Goal: Find specific page/section: Find specific page/section

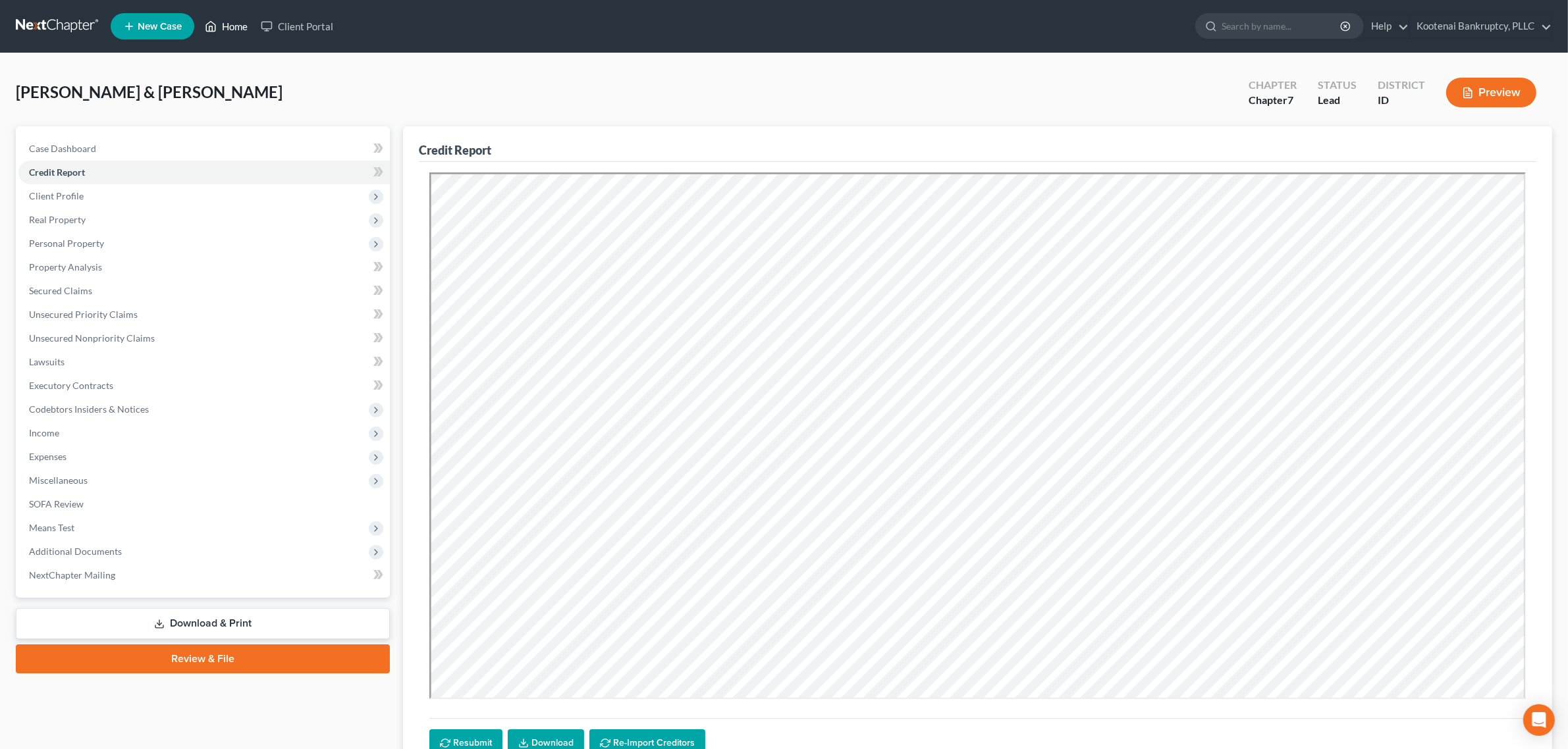
drag, startPoint x: 0, startPoint y: 0, endPoint x: 239, endPoint y: 27, distance: 240.5
click at [239, 27] on link "Home" at bounding box center [226, 27] width 56 height 24
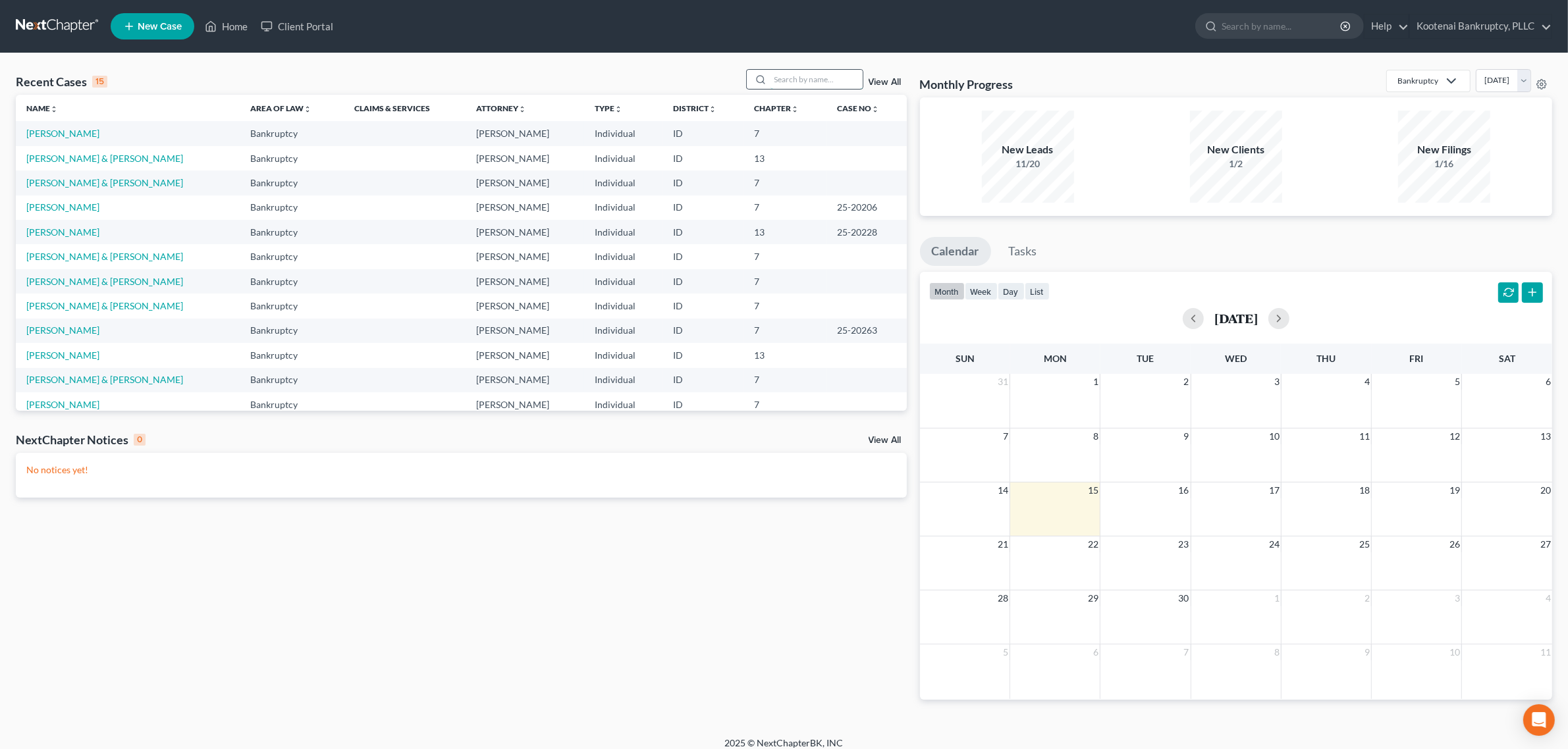
click at [775, 76] on input "search" at bounding box center [816, 79] width 92 height 19
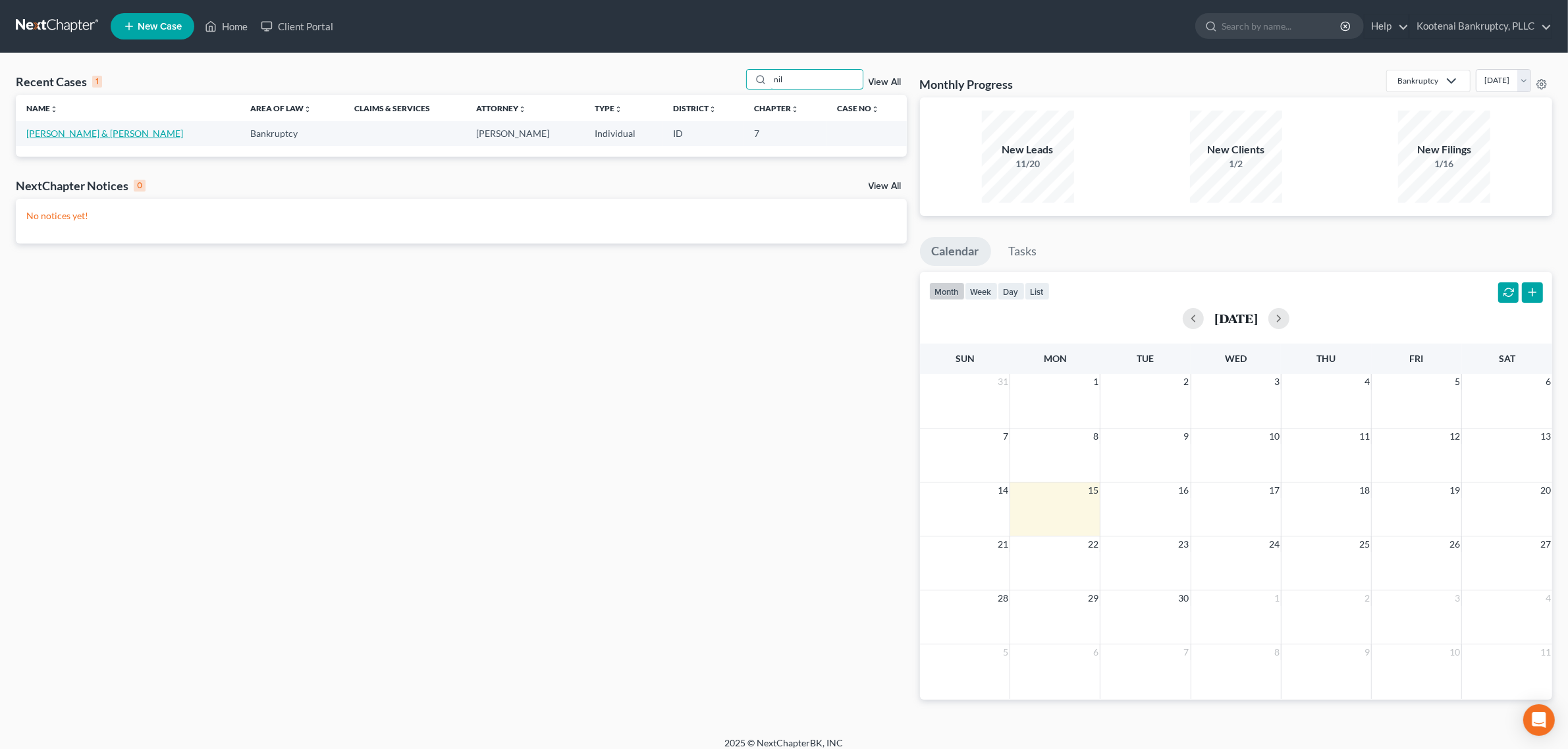
type input "nil"
click at [73, 131] on link "[PERSON_NAME] & [PERSON_NAME]" at bounding box center [105, 133] width 156 height 11
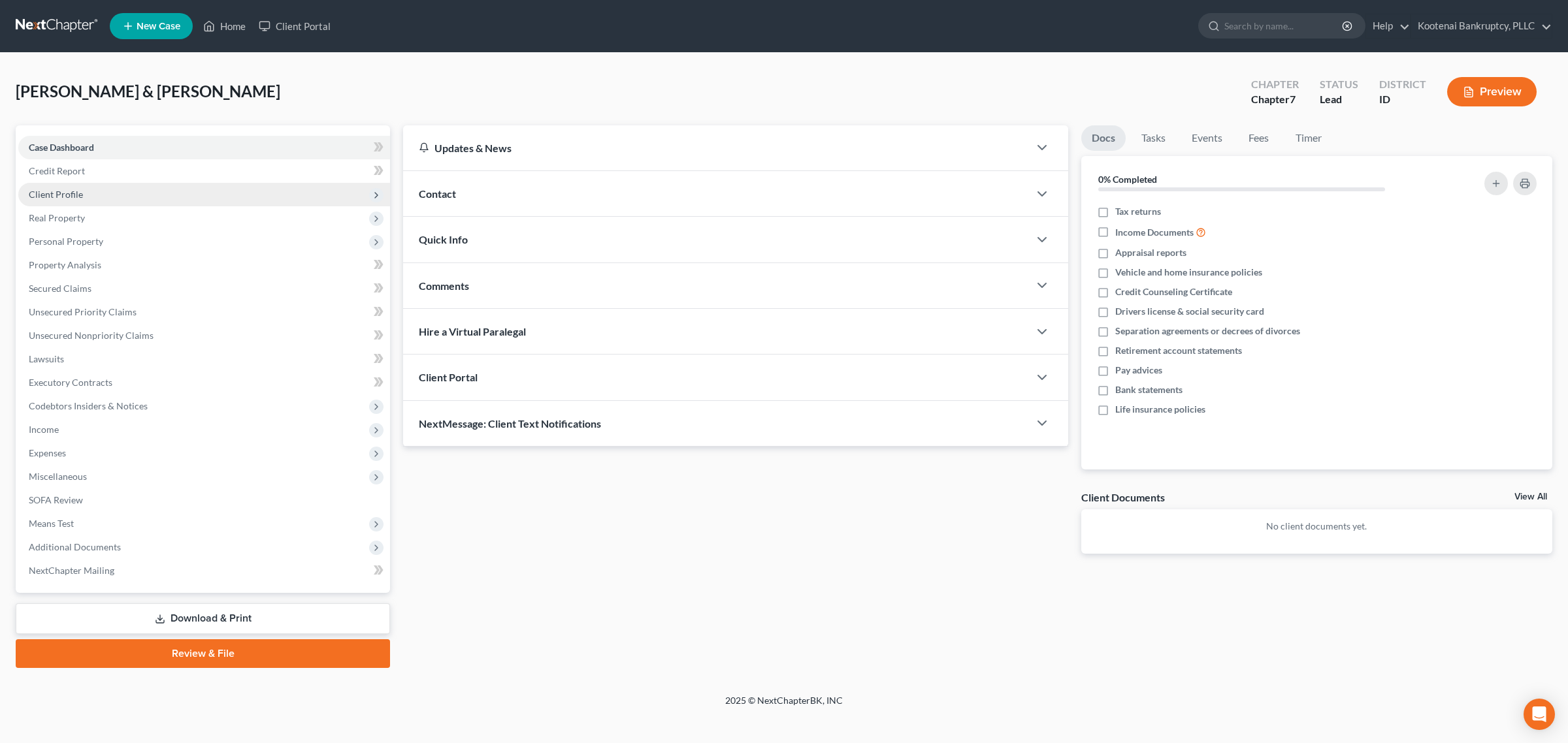
click at [44, 196] on span "Client Profile" at bounding box center [56, 194] width 54 height 11
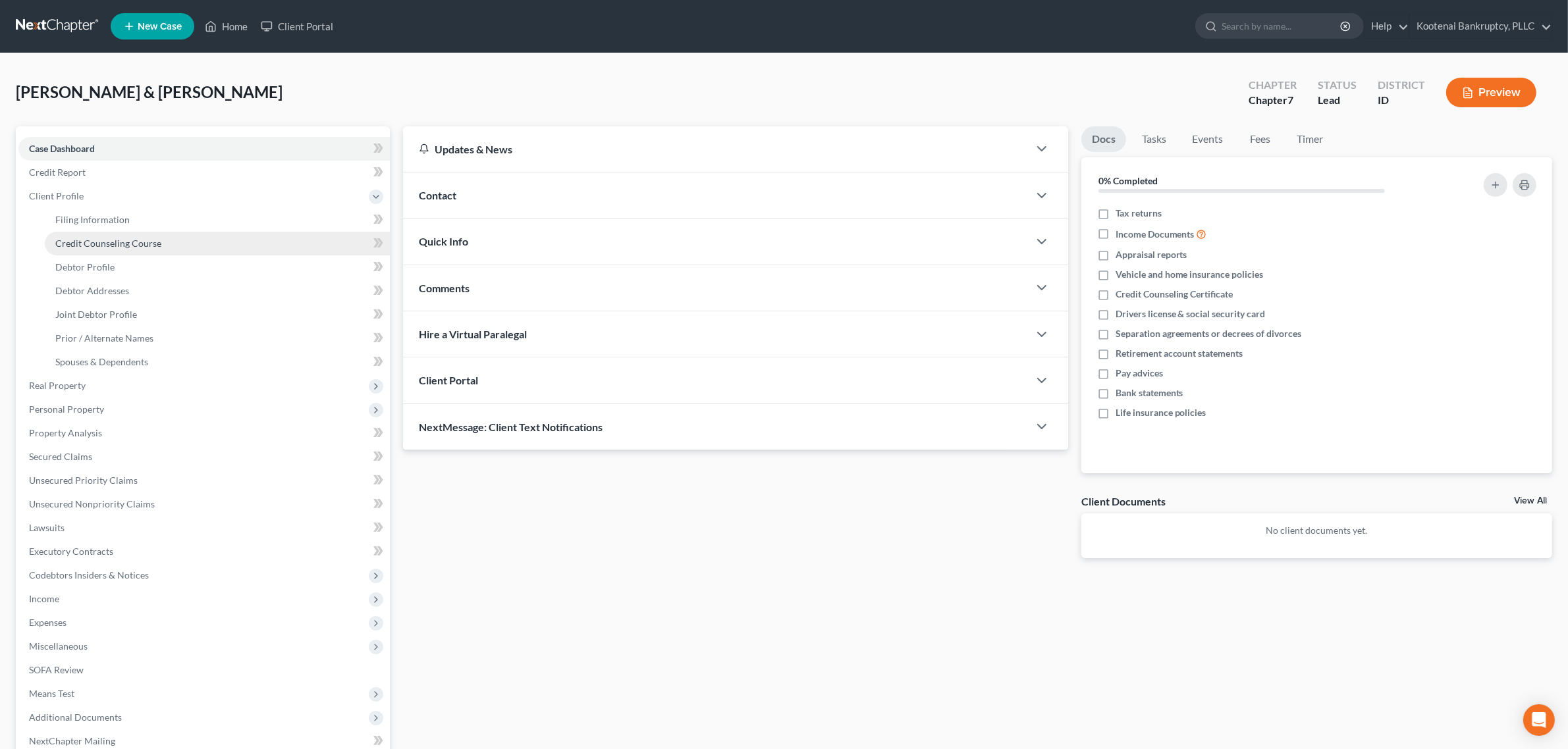
click at [76, 247] on span "Credit Counseling Course" at bounding box center [108, 244] width 106 height 11
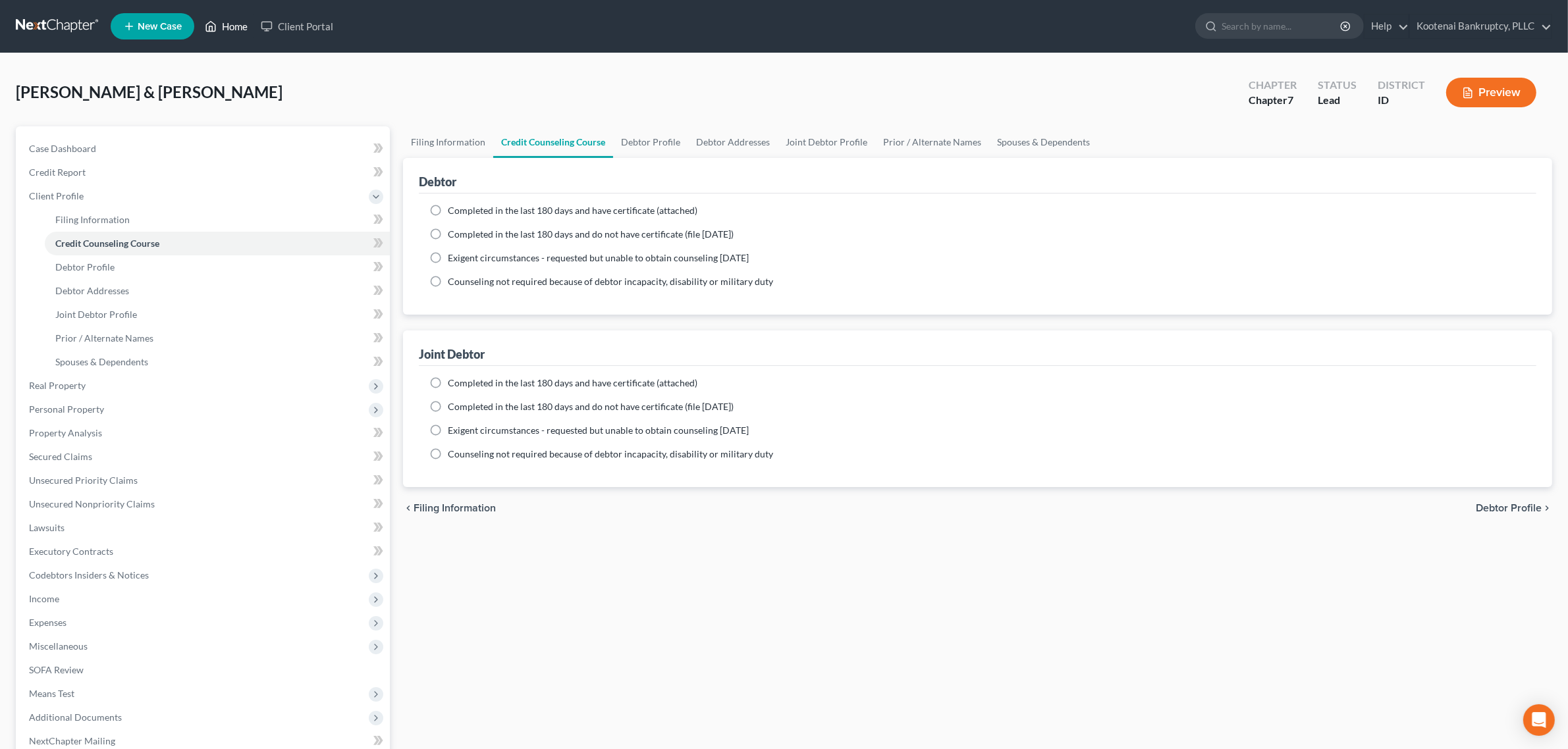
click at [235, 27] on link "Home" at bounding box center [226, 27] width 56 height 24
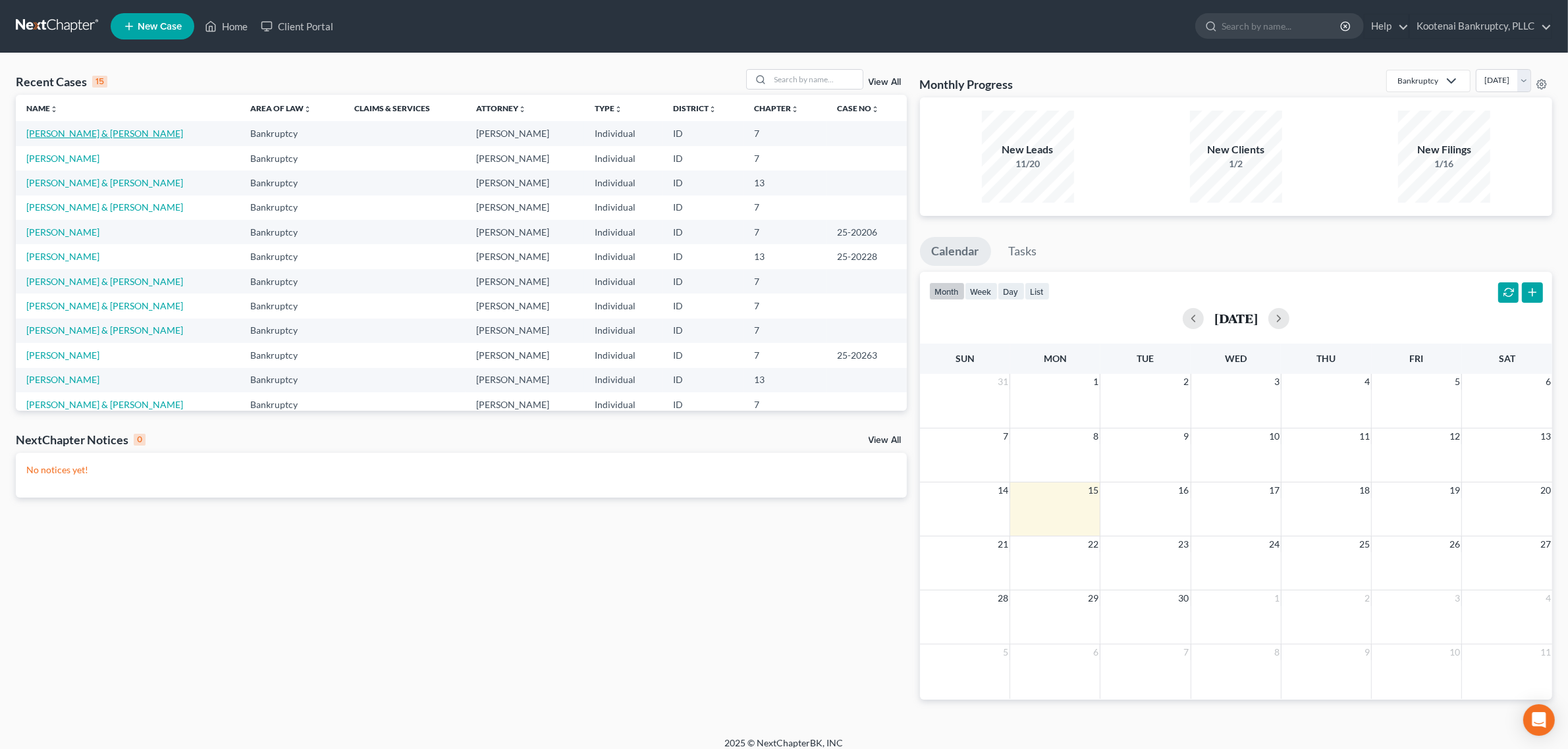
click at [77, 131] on link "[PERSON_NAME] & [PERSON_NAME]" at bounding box center [105, 133] width 156 height 11
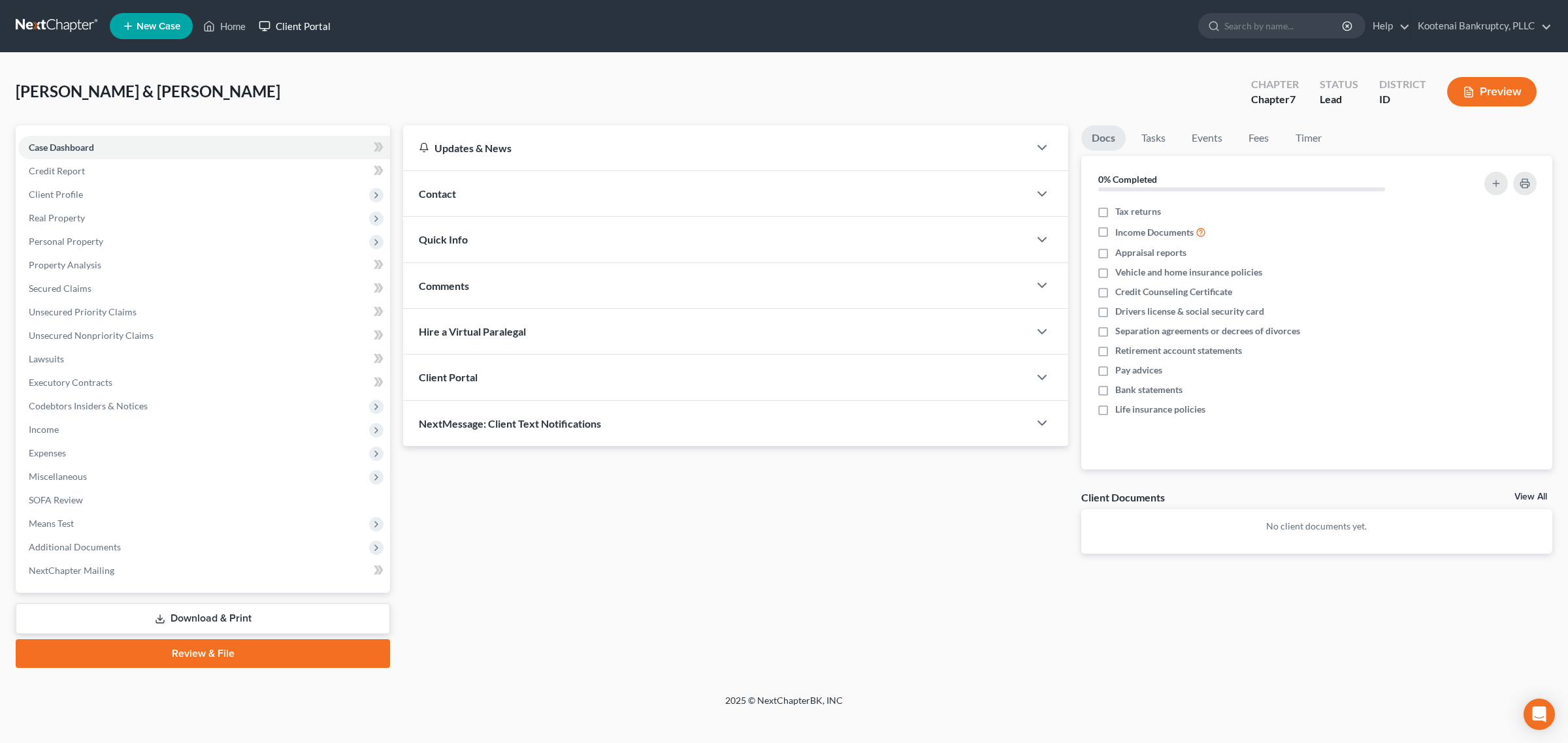
click at [291, 26] on link "Client Portal" at bounding box center [295, 26] width 85 height 24
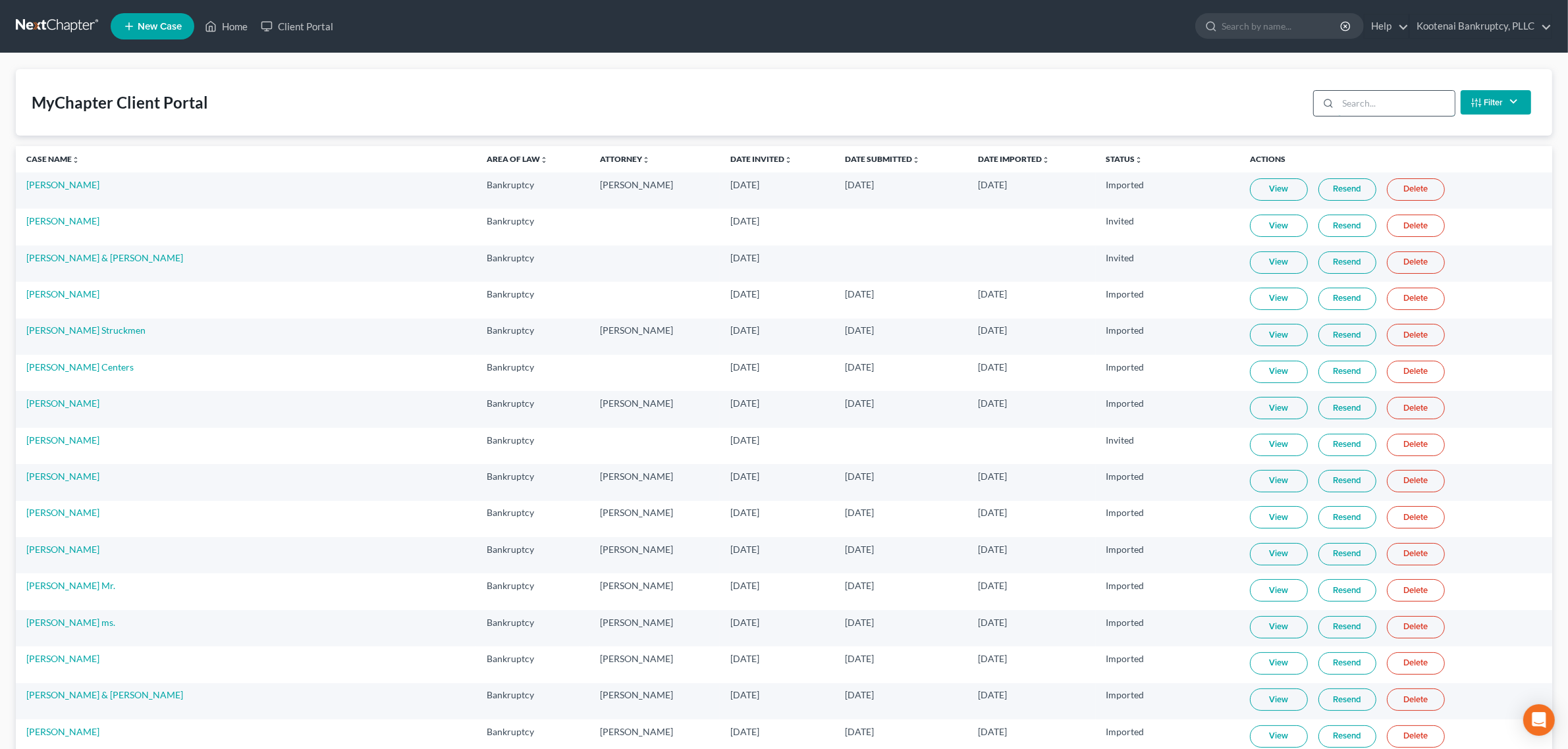
click at [1343, 107] on input "search" at bounding box center [1396, 103] width 117 height 25
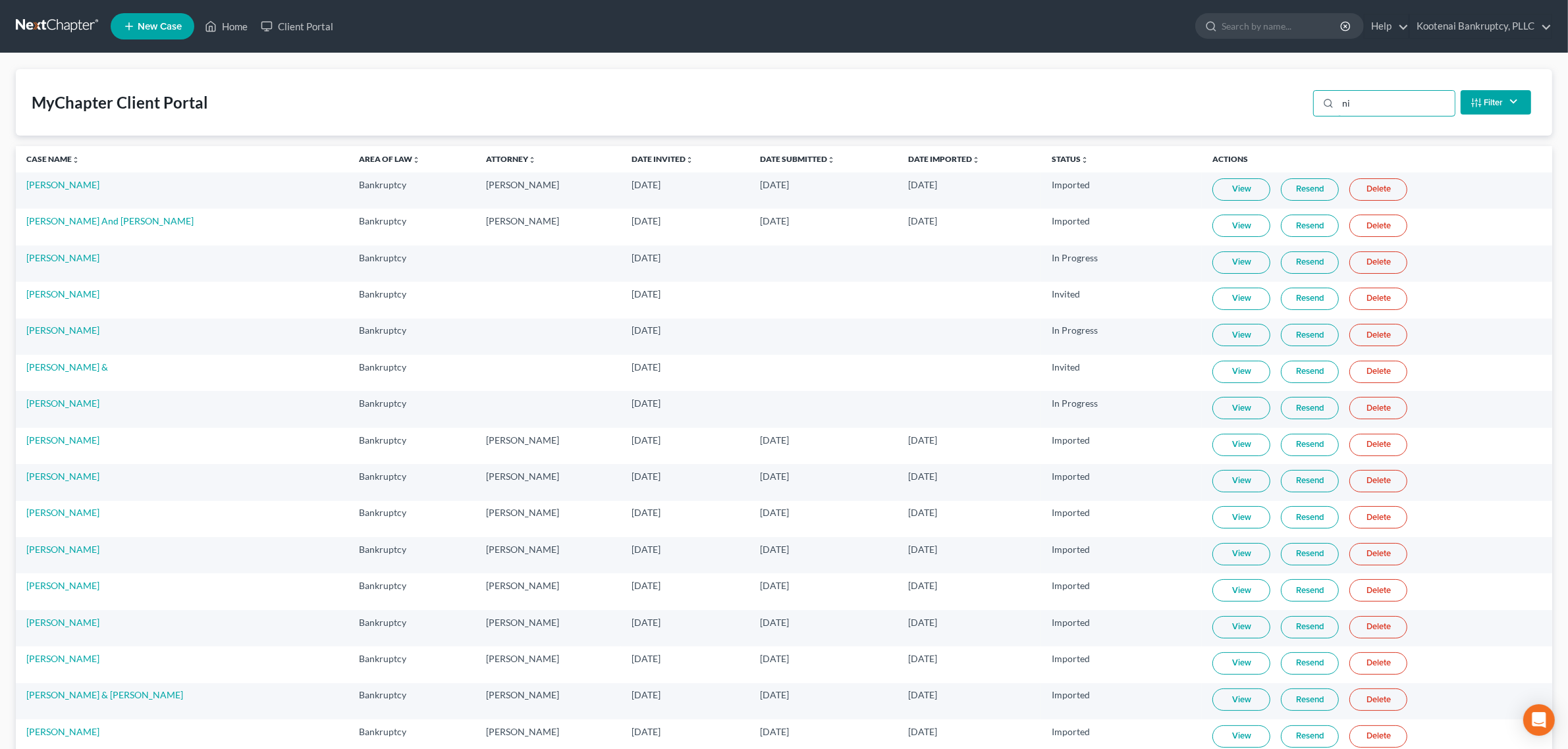
type input "n"
click at [1351, 102] on input "search" at bounding box center [1396, 103] width 117 height 25
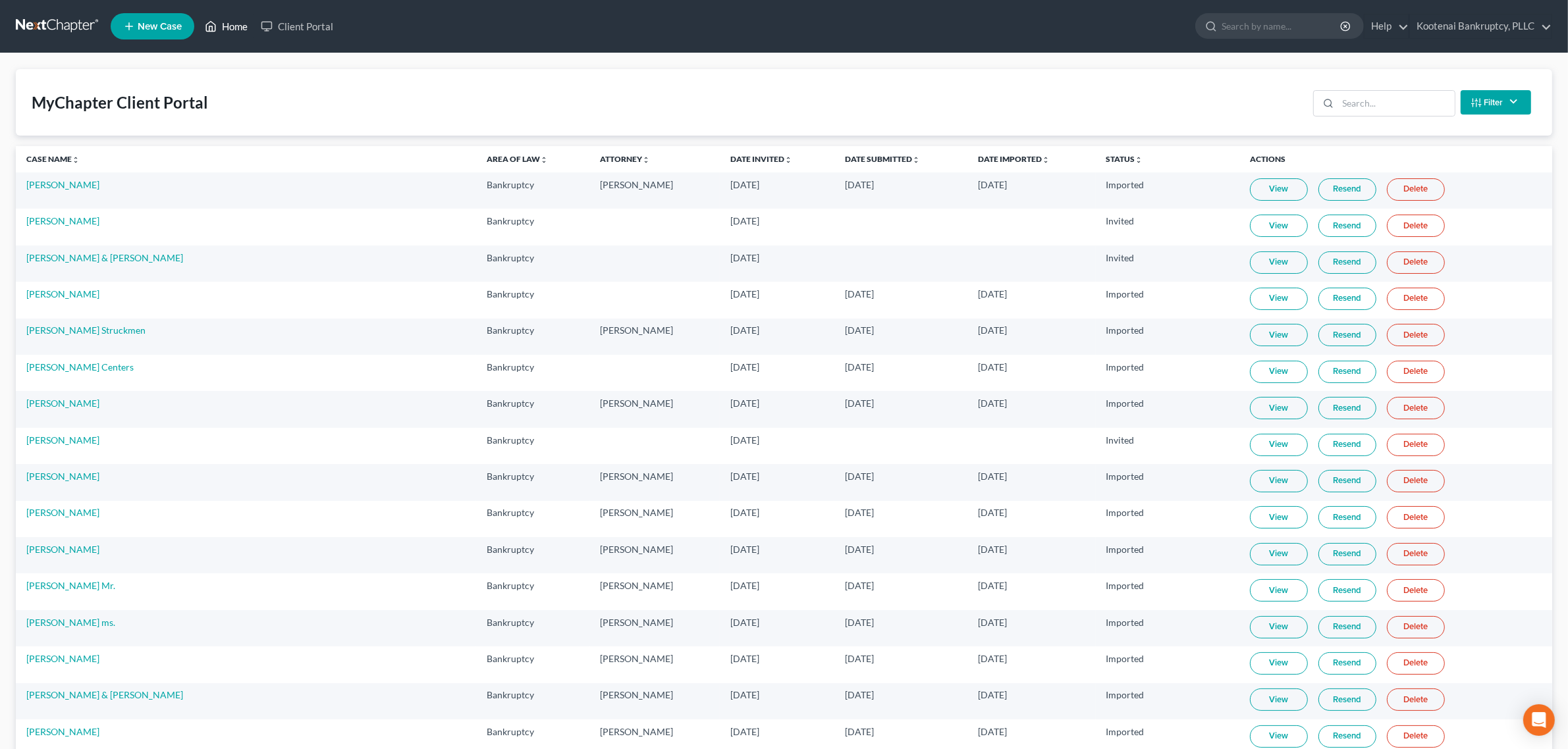
click at [224, 29] on link "Home" at bounding box center [226, 27] width 56 height 24
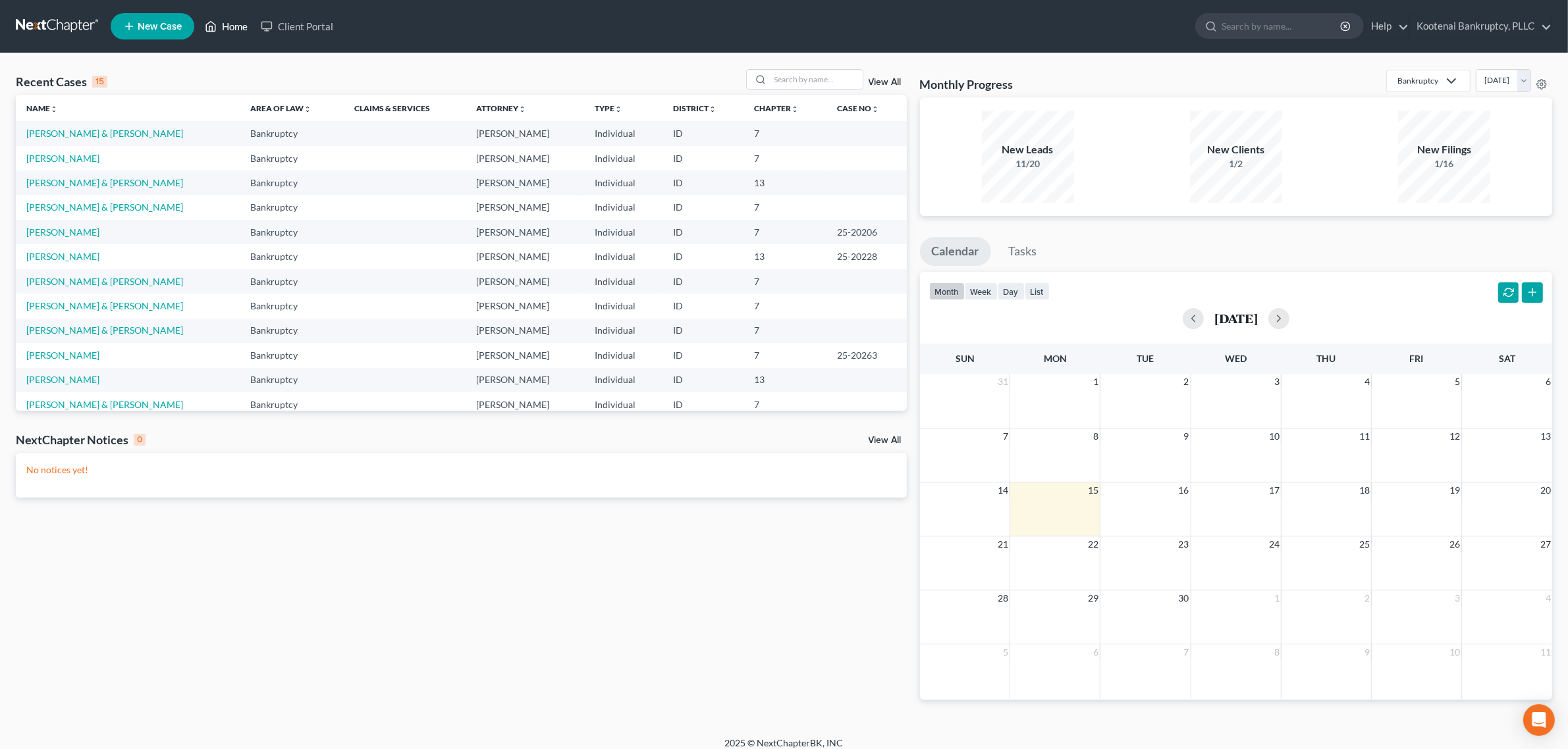
click at [234, 34] on link "Home" at bounding box center [226, 27] width 56 height 24
